Goal: Find specific page/section: Find specific page/section

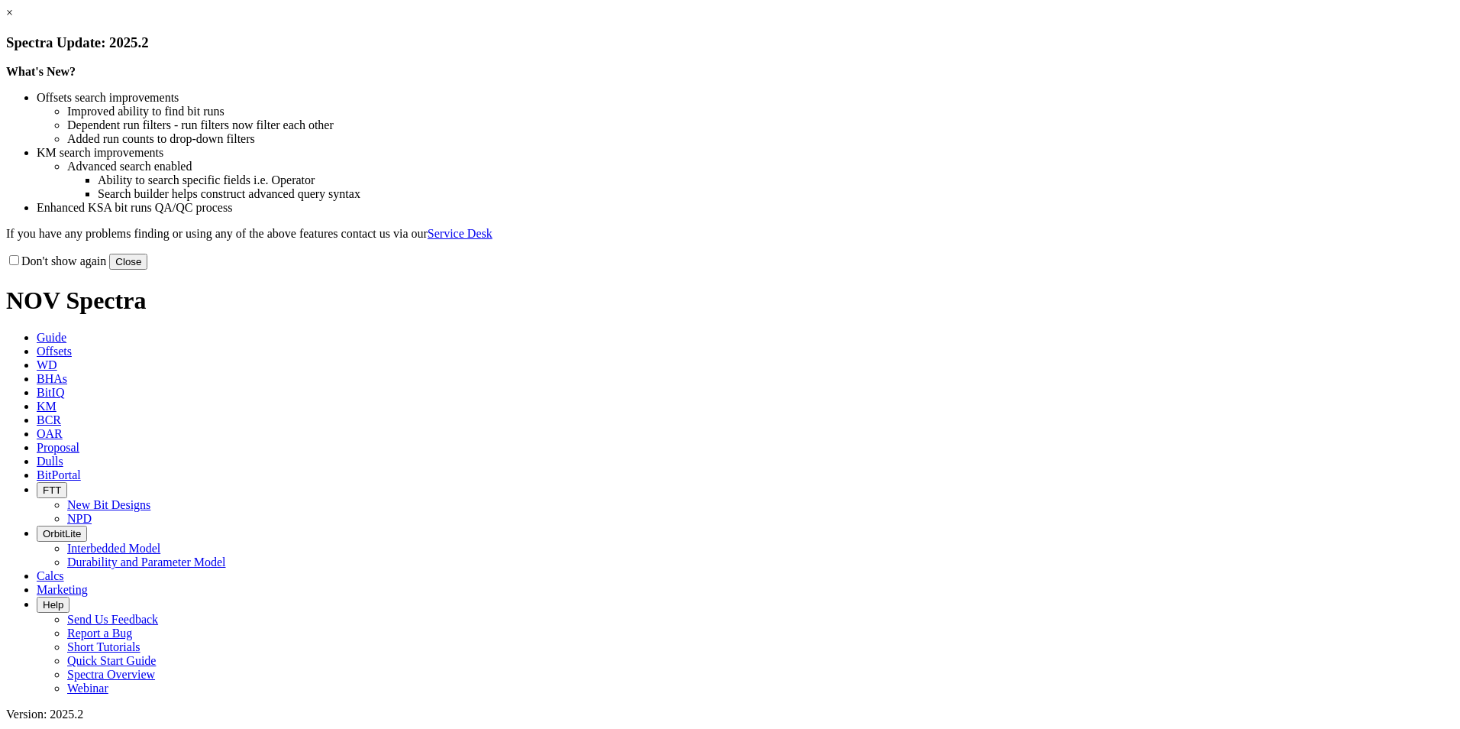
click at [13, 19] on link "×" at bounding box center [9, 12] width 7 height 13
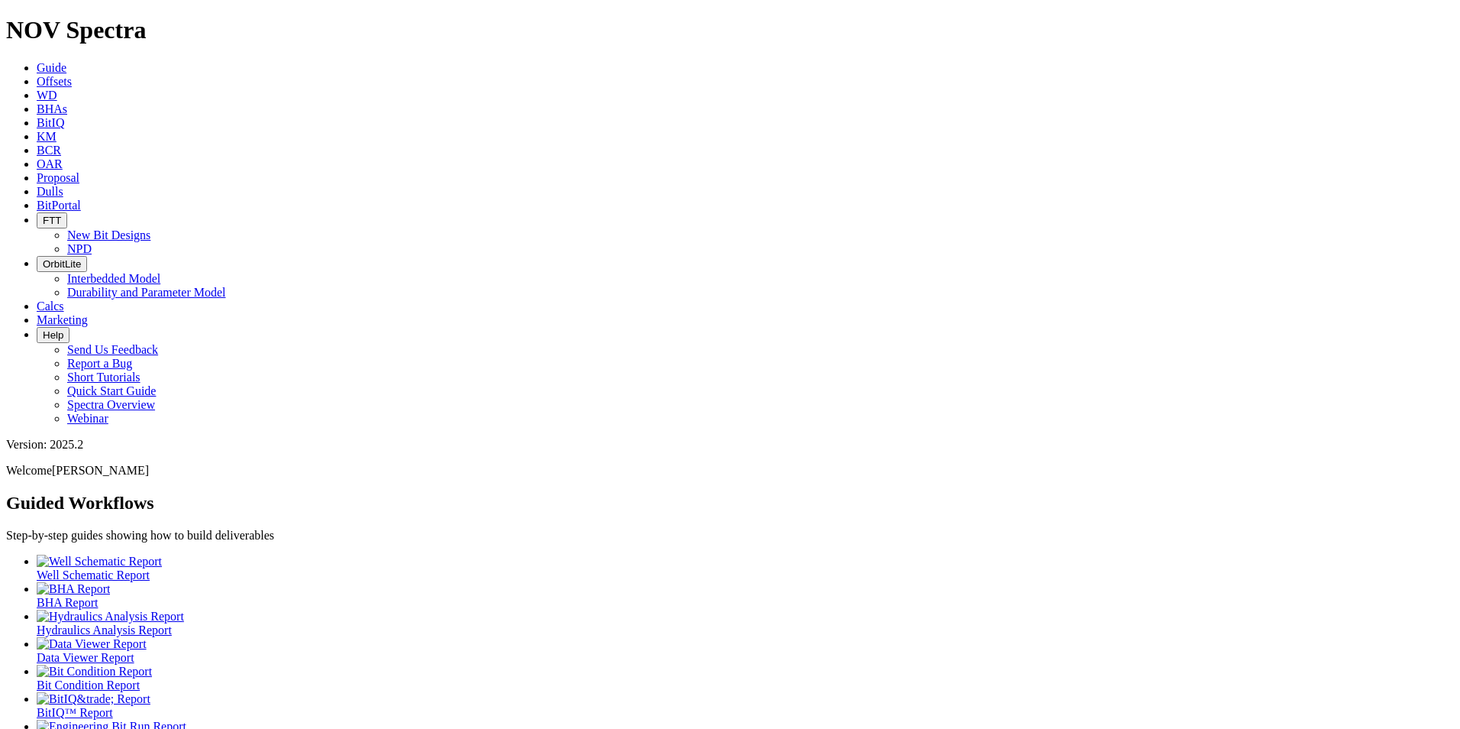
click at [72, 75] on span "Offsets" at bounding box center [54, 81] width 35 height 13
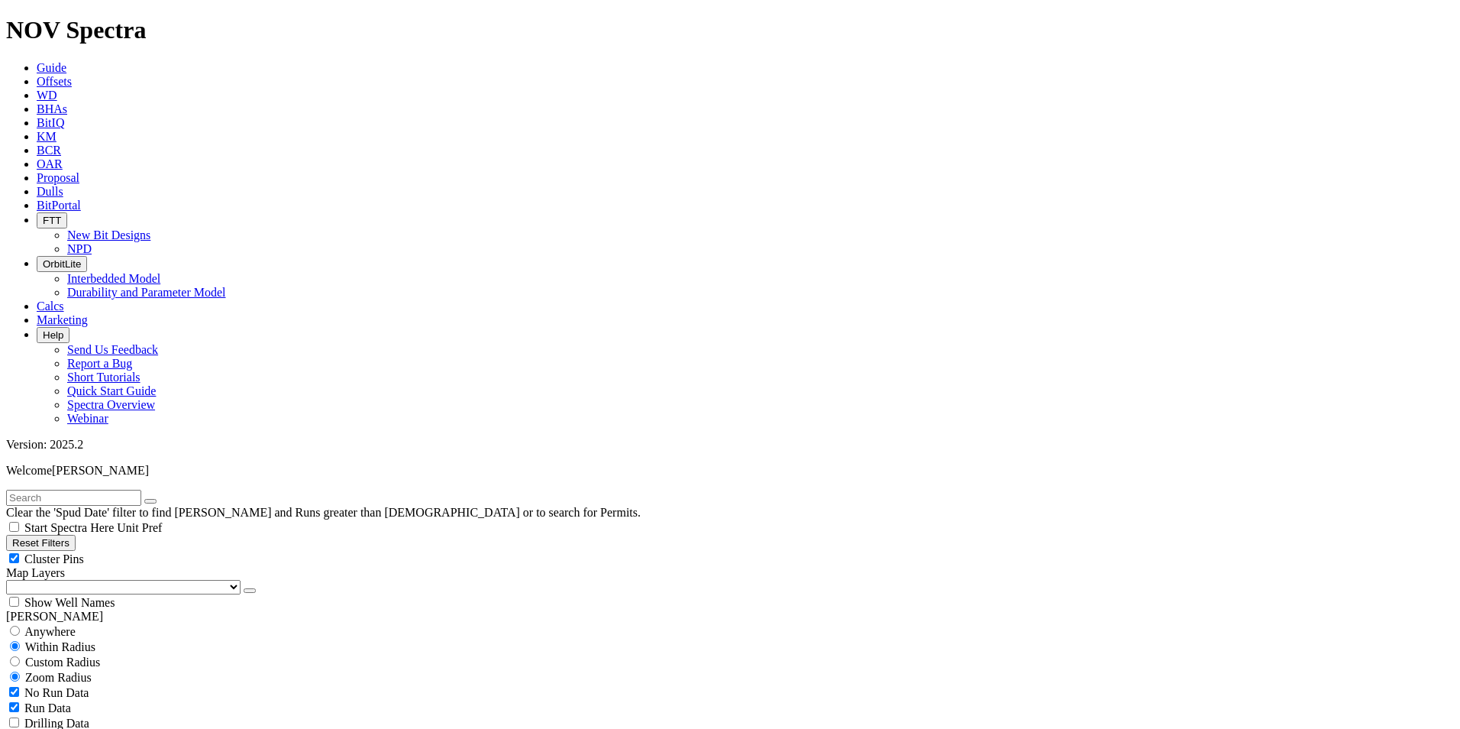
click at [139, 490] on input "text" at bounding box center [73, 498] width 135 height 16
paste input "19101038_USA"
type input "19101038_USA"
click at [166, 501] on icon "submit" at bounding box center [166, 501] width 0 height 0
click at [63, 625] on span "Anywhere" at bounding box center [49, 631] width 51 height 13
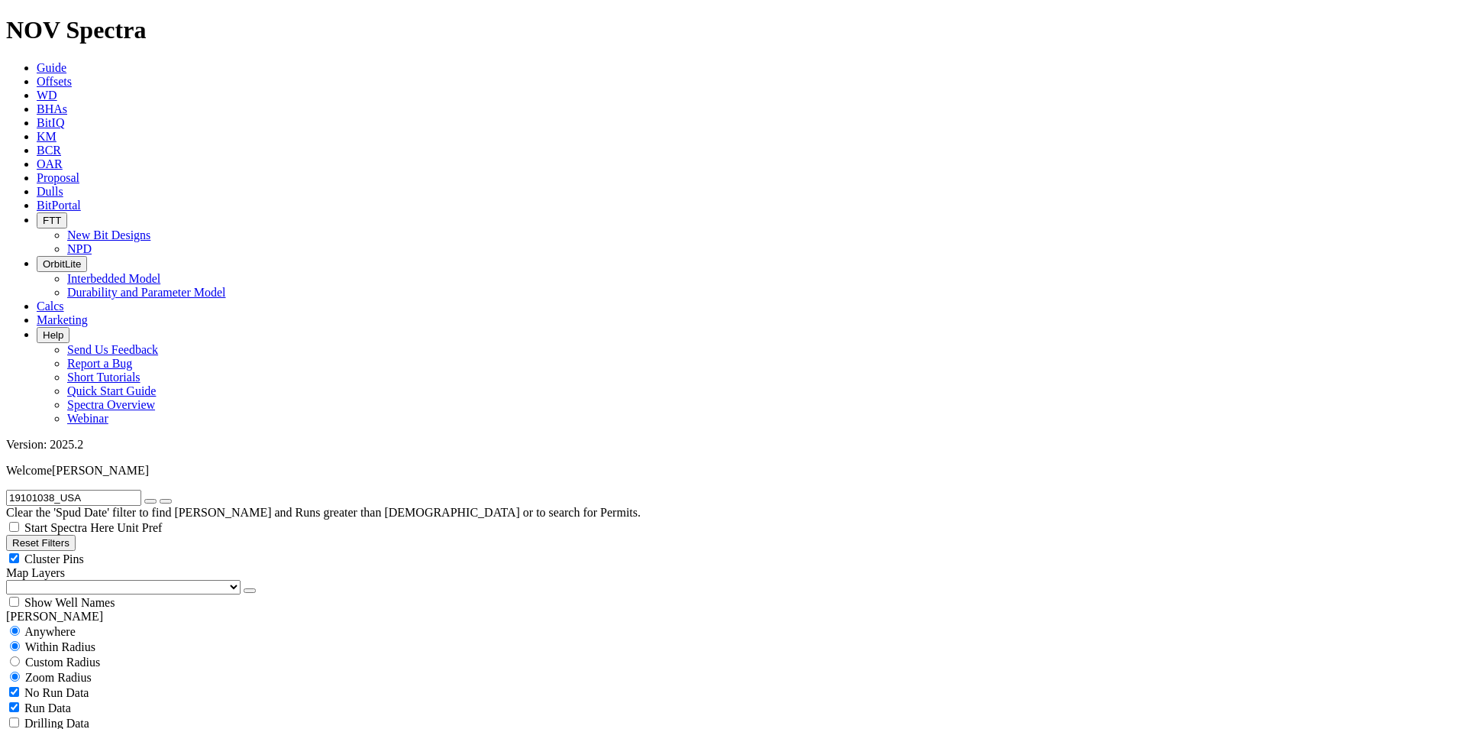
radio input "true"
radio input "false"
drag, startPoint x: 108, startPoint y: 67, endPoint x: -12, endPoint y: 63, distance: 120.8
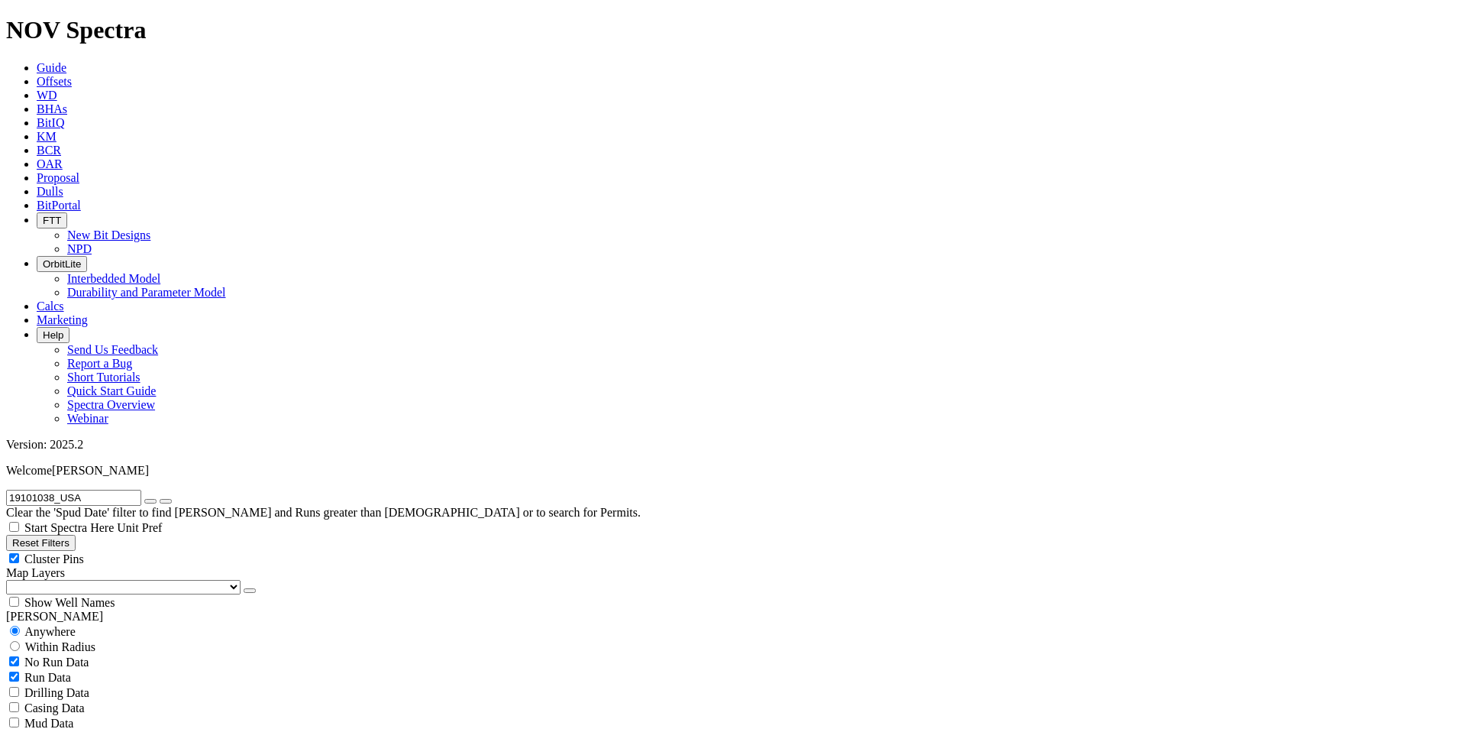
type input "19102059_USA"
click at [81, 199] on span "BitPortal" at bounding box center [59, 205] width 44 height 13
